Goal: Obtain resource: Download file/media

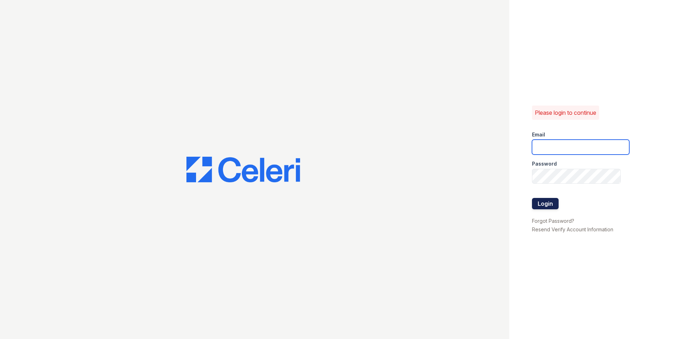
type input "[EMAIL_ADDRESS][DOMAIN_NAME]"
click at [551, 204] on button "Login" at bounding box center [545, 203] width 27 height 11
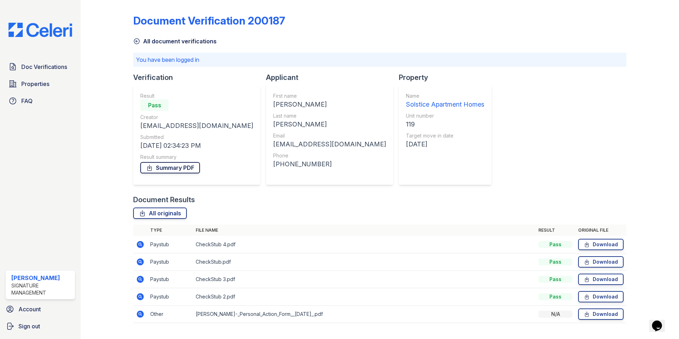
click at [174, 165] on link "Summary PDF" at bounding box center [170, 167] width 60 height 11
drag, startPoint x: 460, startPoint y: 87, endPoint x: 474, endPoint y: 93, distance: 15.0
drag, startPoint x: 474, startPoint y: 93, endPoint x: 494, endPoint y: 52, distance: 45.8
click at [464, 58] on p "You have been logged in" at bounding box center [380, 59] width 488 height 9
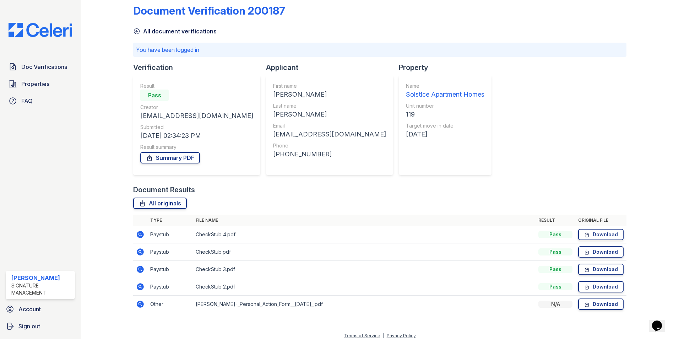
scroll to position [15, 0]
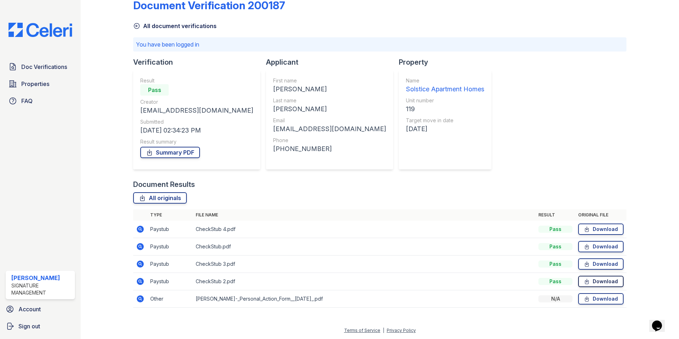
click at [586, 280] on icon at bounding box center [587, 281] width 6 height 7
click at [597, 262] on link "Download" at bounding box center [601, 263] width 45 height 11
click at [593, 244] on link "Download" at bounding box center [601, 246] width 45 height 11
click at [603, 226] on link "Download" at bounding box center [601, 229] width 45 height 11
click at [24, 63] on span "Doc Verifications" at bounding box center [44, 67] width 46 height 9
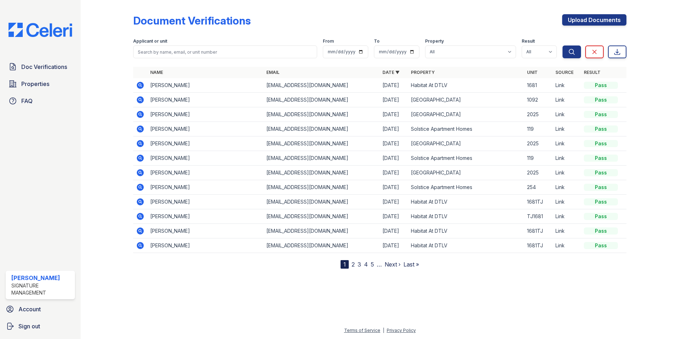
click at [139, 156] on icon at bounding box center [140, 158] width 7 height 7
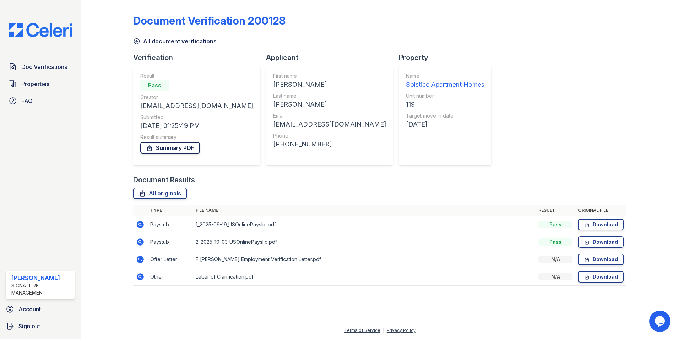
click at [154, 149] on link "Summary PDF" at bounding box center [170, 147] width 60 height 11
click at [592, 241] on link "Download" at bounding box center [601, 241] width 45 height 11
click at [590, 225] on icon at bounding box center [587, 224] width 6 height 7
